Goal: Information Seeking & Learning: Learn about a topic

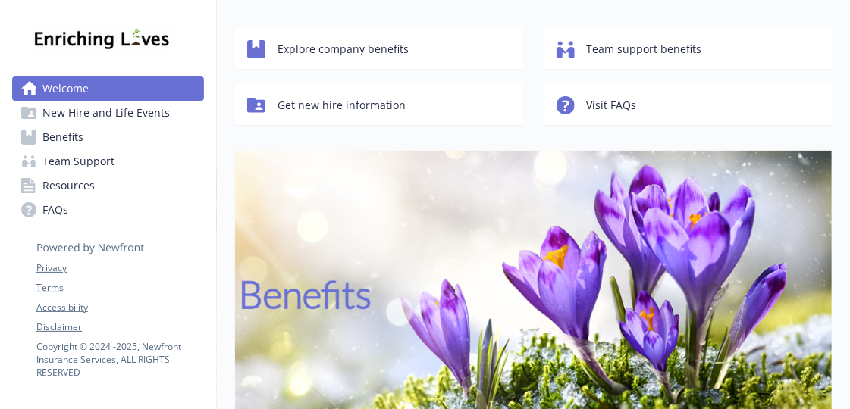
scroll to position [84, 0]
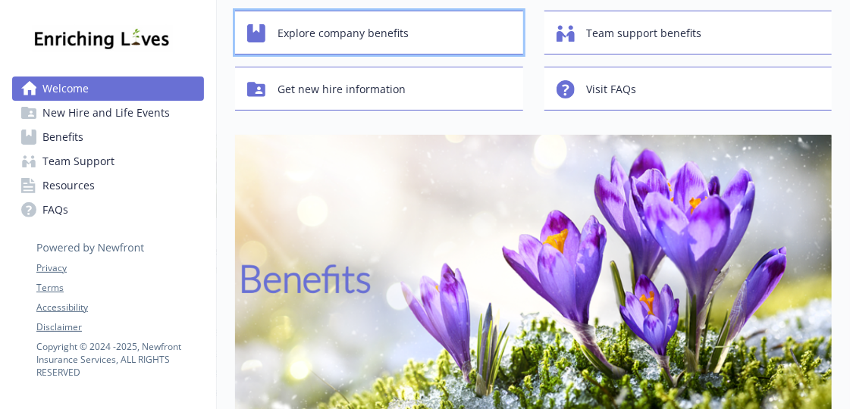
click at [351, 48] on span "Explore company benefits" at bounding box center [342, 33] width 131 height 29
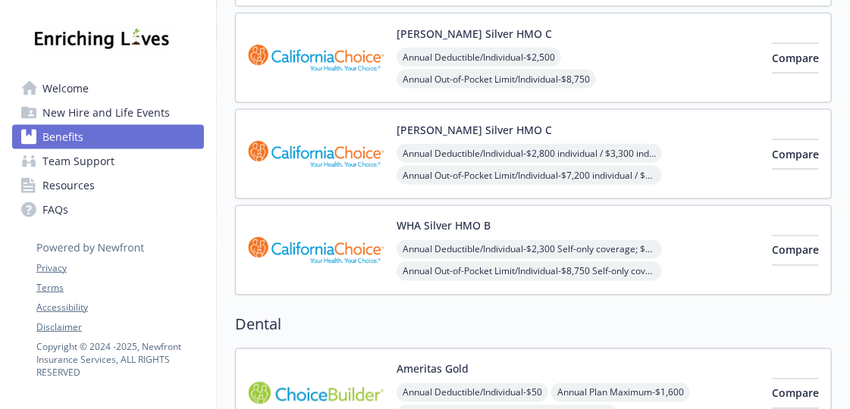
scroll to position [841, 0]
